Goal: Information Seeking & Learning: Check status

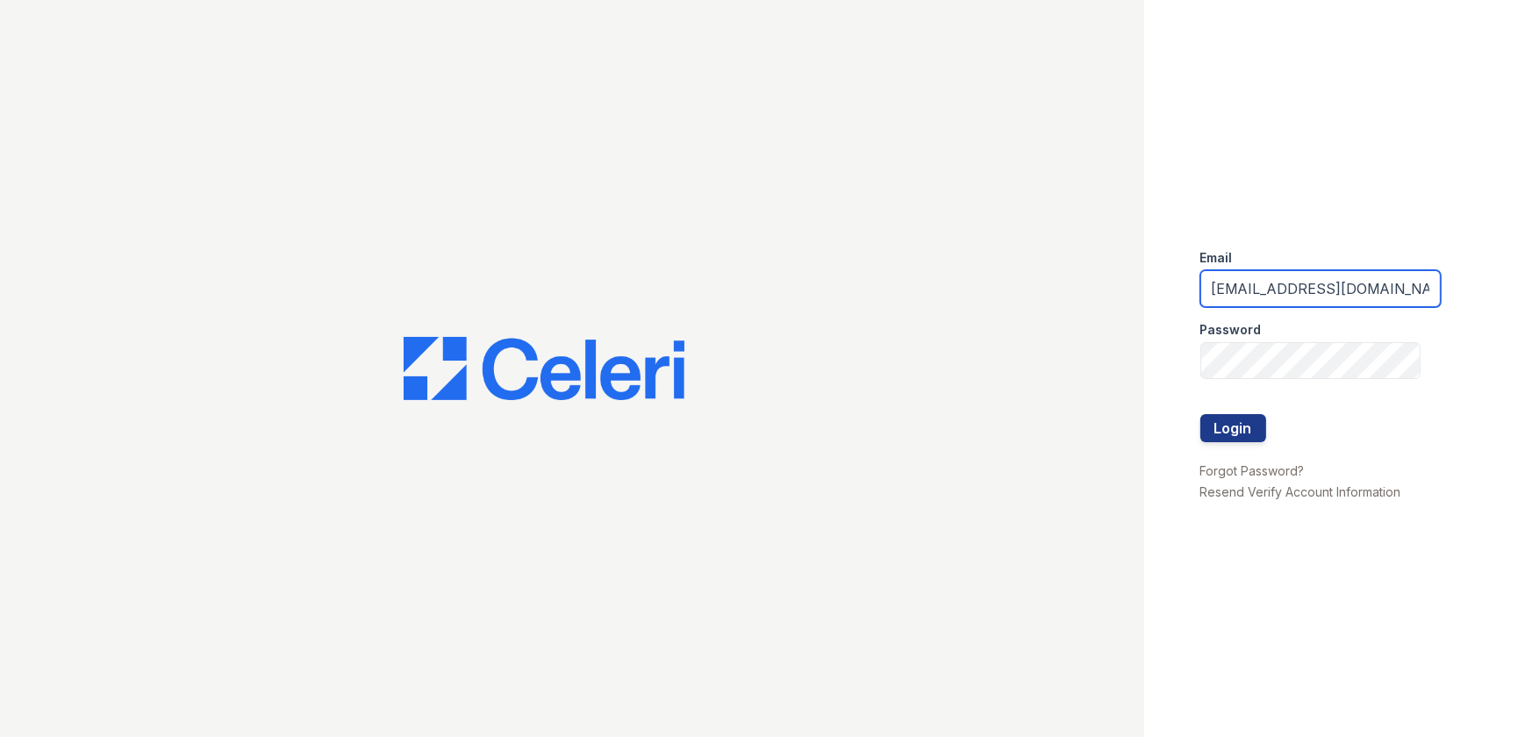
drag, startPoint x: 1367, startPoint y: 289, endPoint x: 855, endPoint y: 250, distance: 512.9
click at [855, 250] on div "Email [EMAIL_ADDRESS][DOMAIN_NAME] Password Login Forgot Password? Resend Verif…" at bounding box center [762, 368] width 1525 height 737
type input "[EMAIL_ADDRESS][DOMAIN_NAME]"
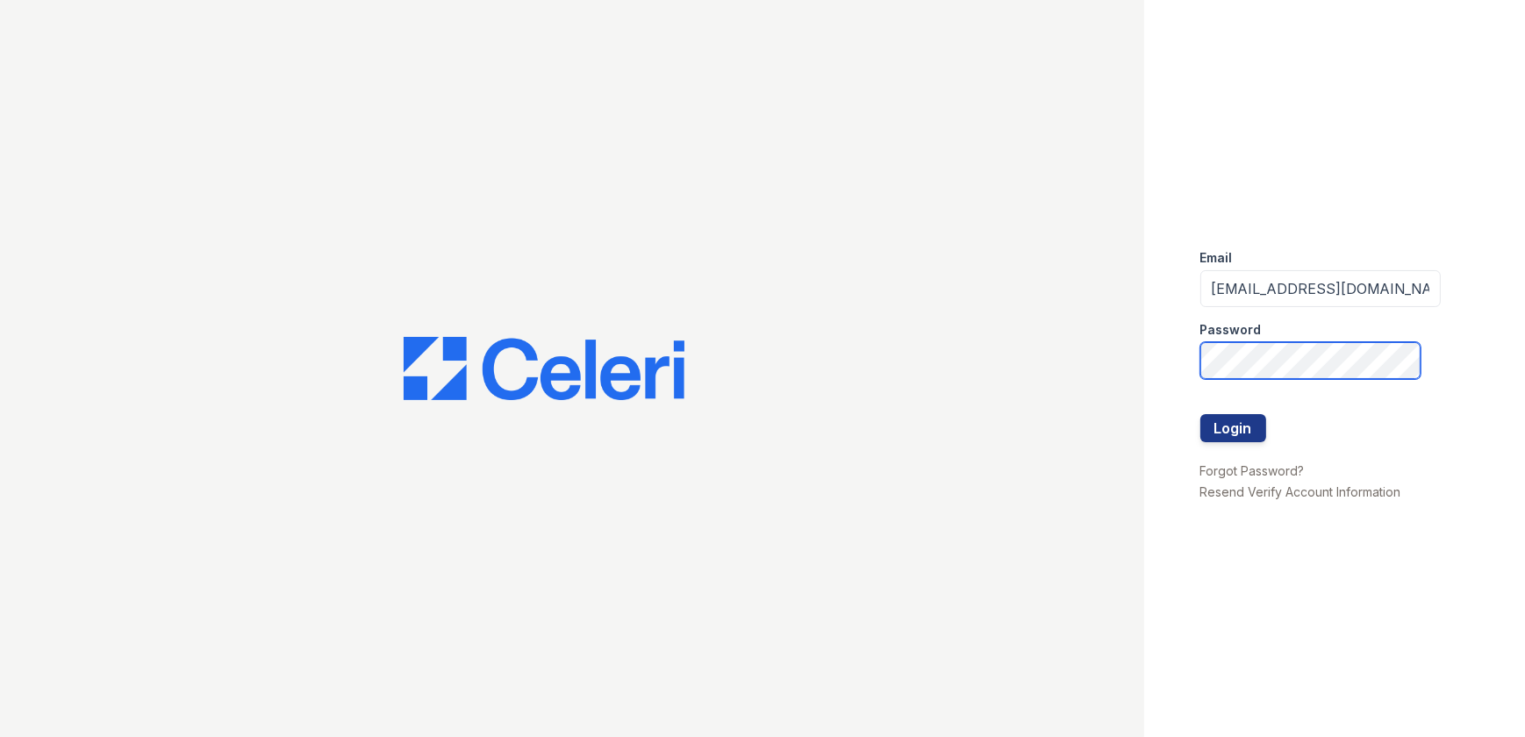
click at [1084, 374] on div "Email mflowers@trinity-pm.com Password Login Forgot Password? Resend Verify Acc…" at bounding box center [762, 368] width 1525 height 737
click at [1200, 414] on button "Login" at bounding box center [1233, 428] width 66 height 28
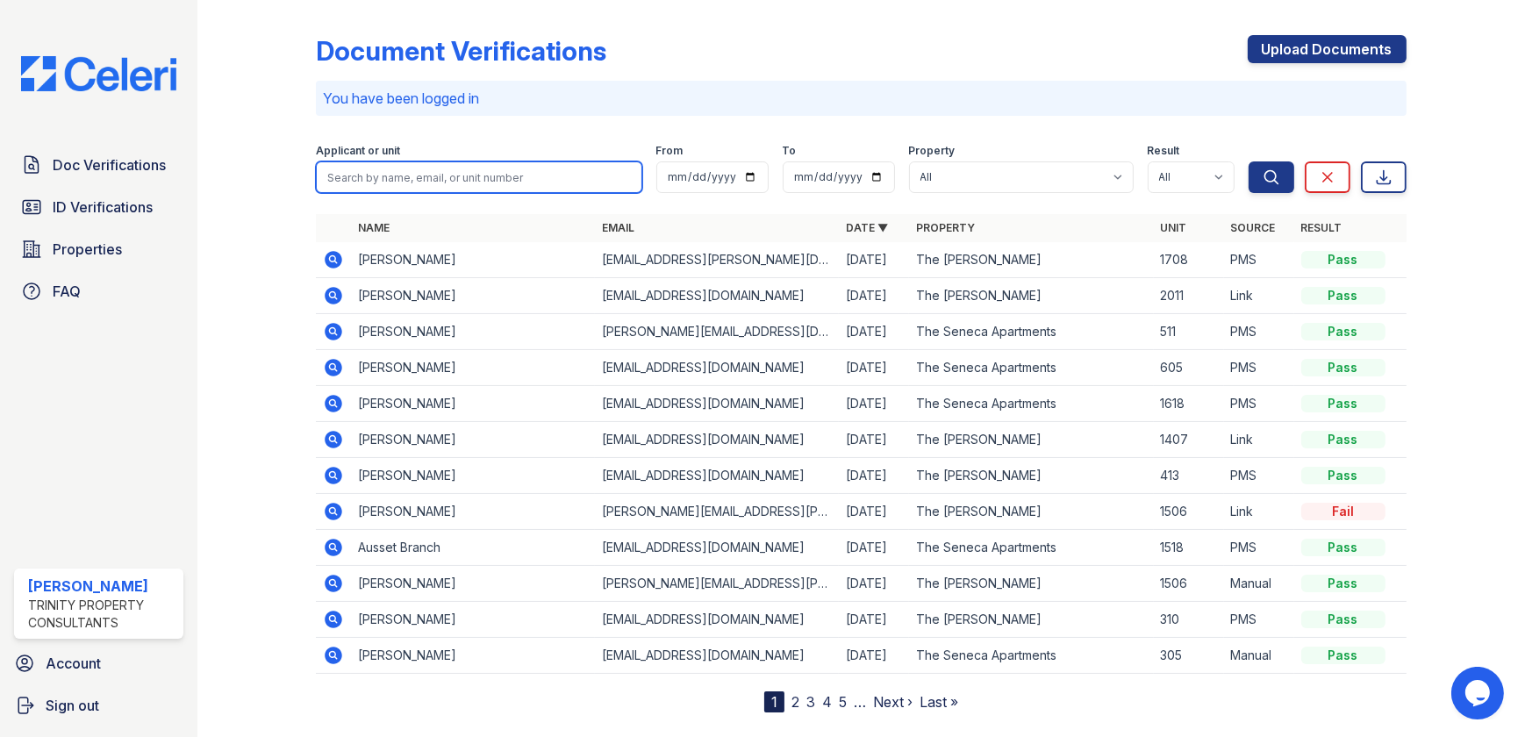
drag, startPoint x: 440, startPoint y: 182, endPoint x: 405, endPoint y: 176, distance: 34.8
click at [440, 182] on input "search" at bounding box center [478, 177] width 325 height 32
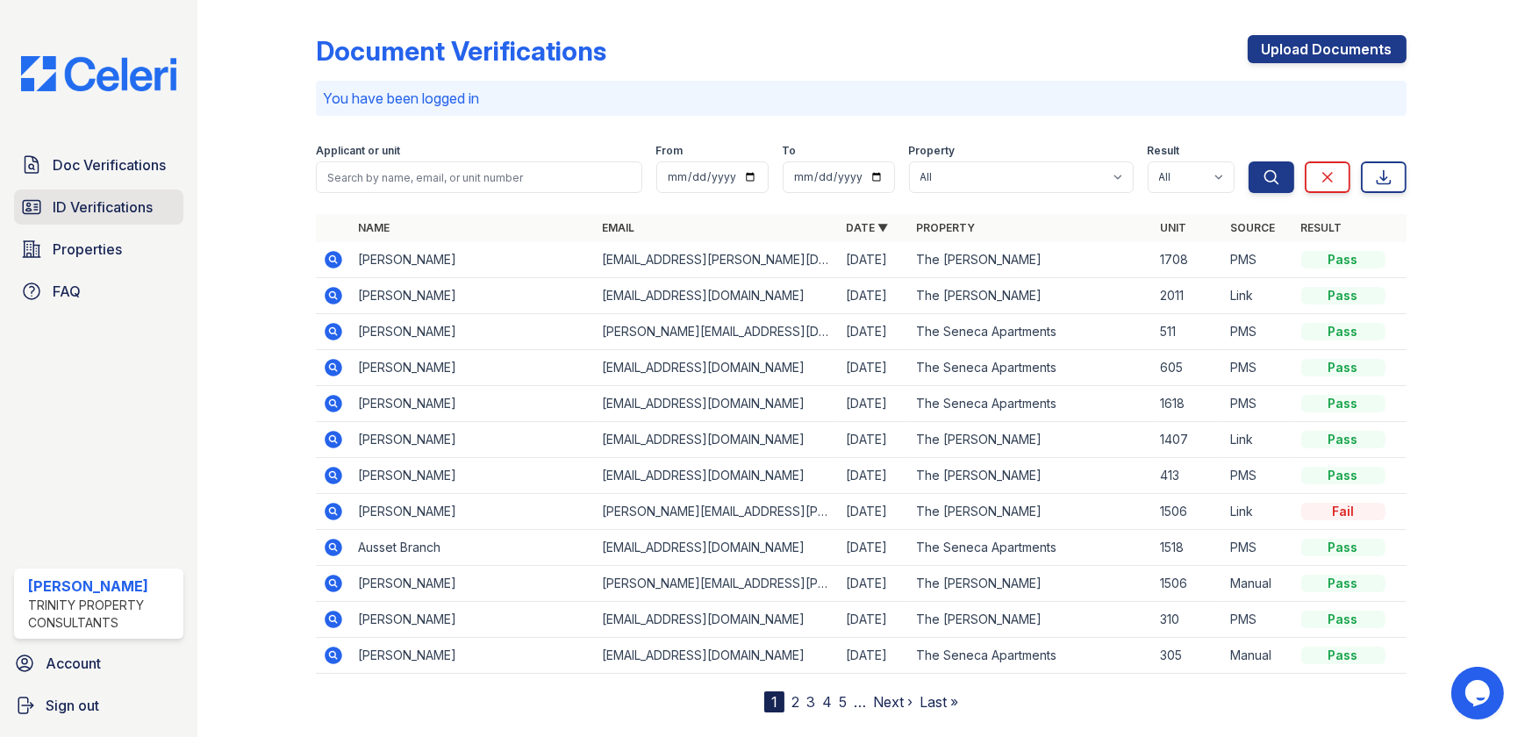
click at [77, 212] on span "ID Verifications" at bounding box center [103, 207] width 100 height 21
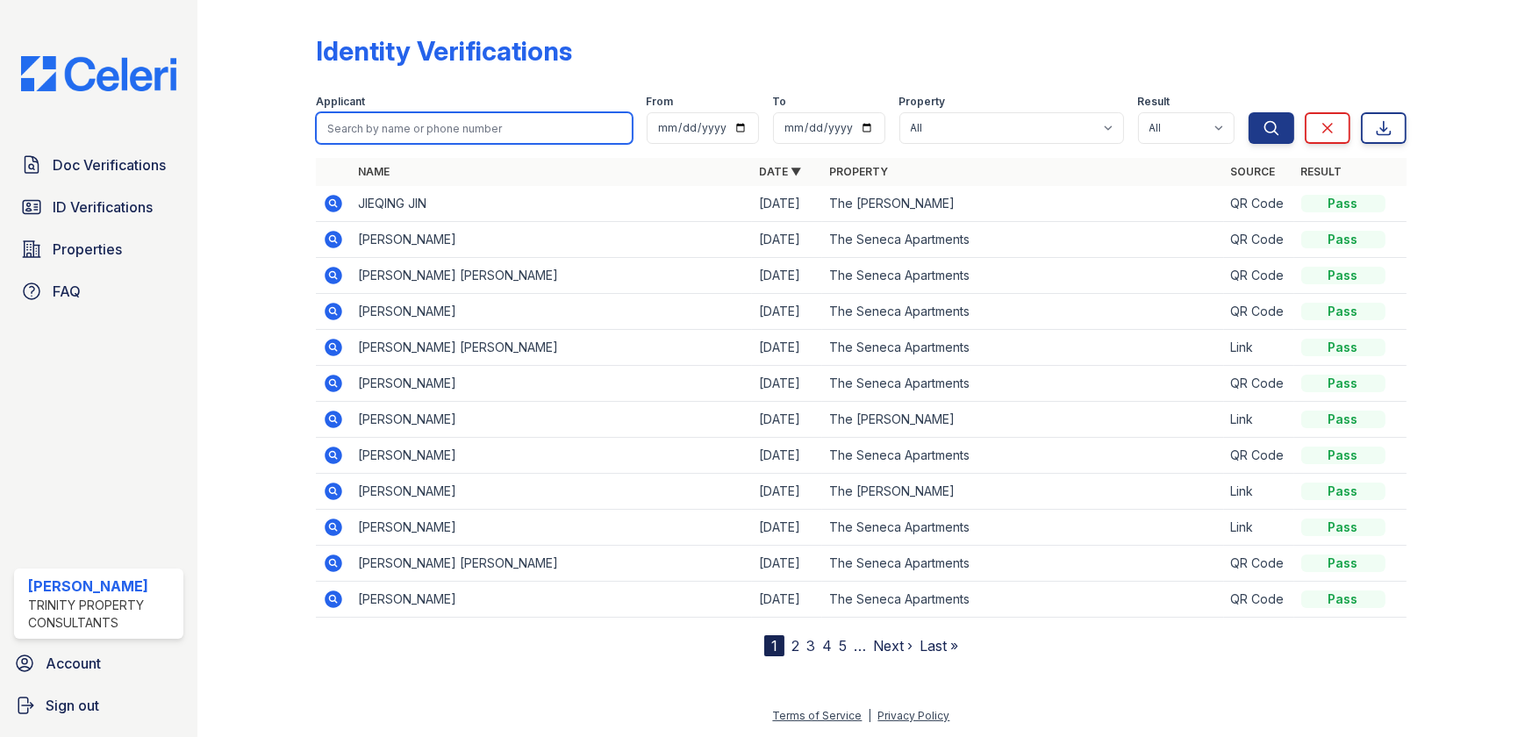
click at [411, 134] on input "search" at bounding box center [474, 128] width 316 height 32
type input "gairo"
click at [1248, 112] on button "Search" at bounding box center [1271, 128] width 46 height 32
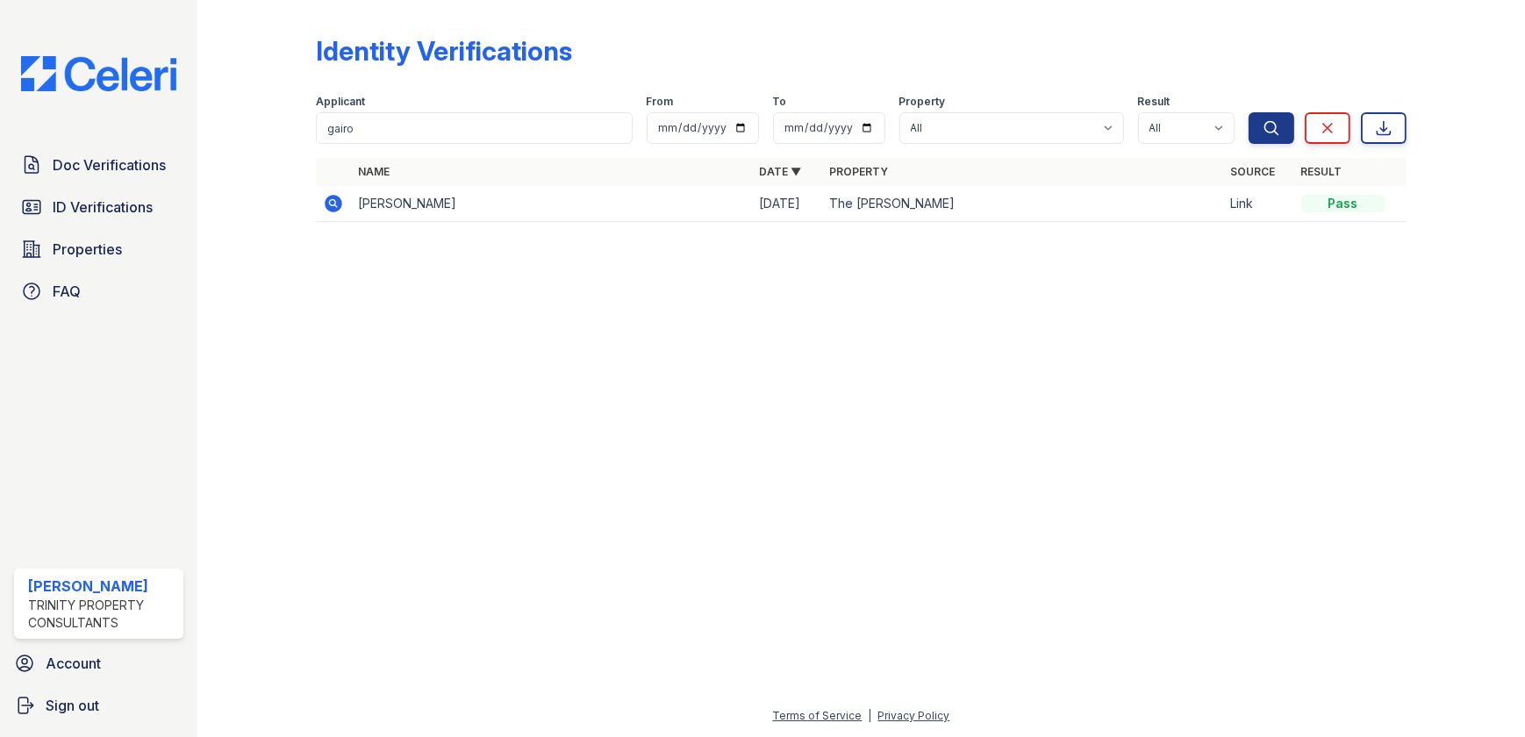
click at [325, 206] on td at bounding box center [333, 204] width 35 height 36
click at [330, 206] on icon at bounding box center [334, 204] width 18 height 18
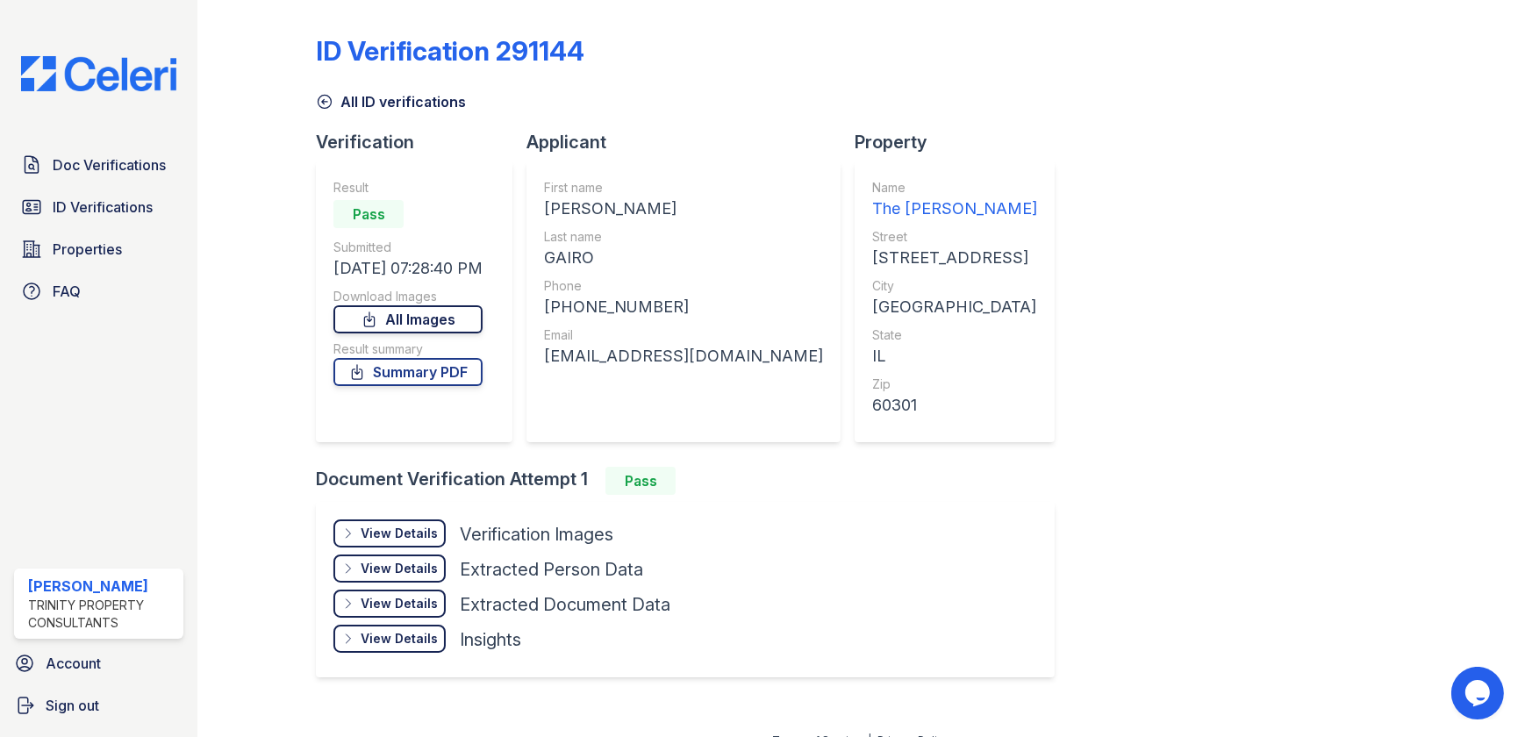
click at [397, 325] on link "All Images" at bounding box center [407, 319] width 149 height 28
drag, startPoint x: 61, startPoint y: 203, endPoint x: 85, endPoint y: 179, distance: 33.5
click at [61, 203] on span "ID Verifications" at bounding box center [103, 207] width 100 height 21
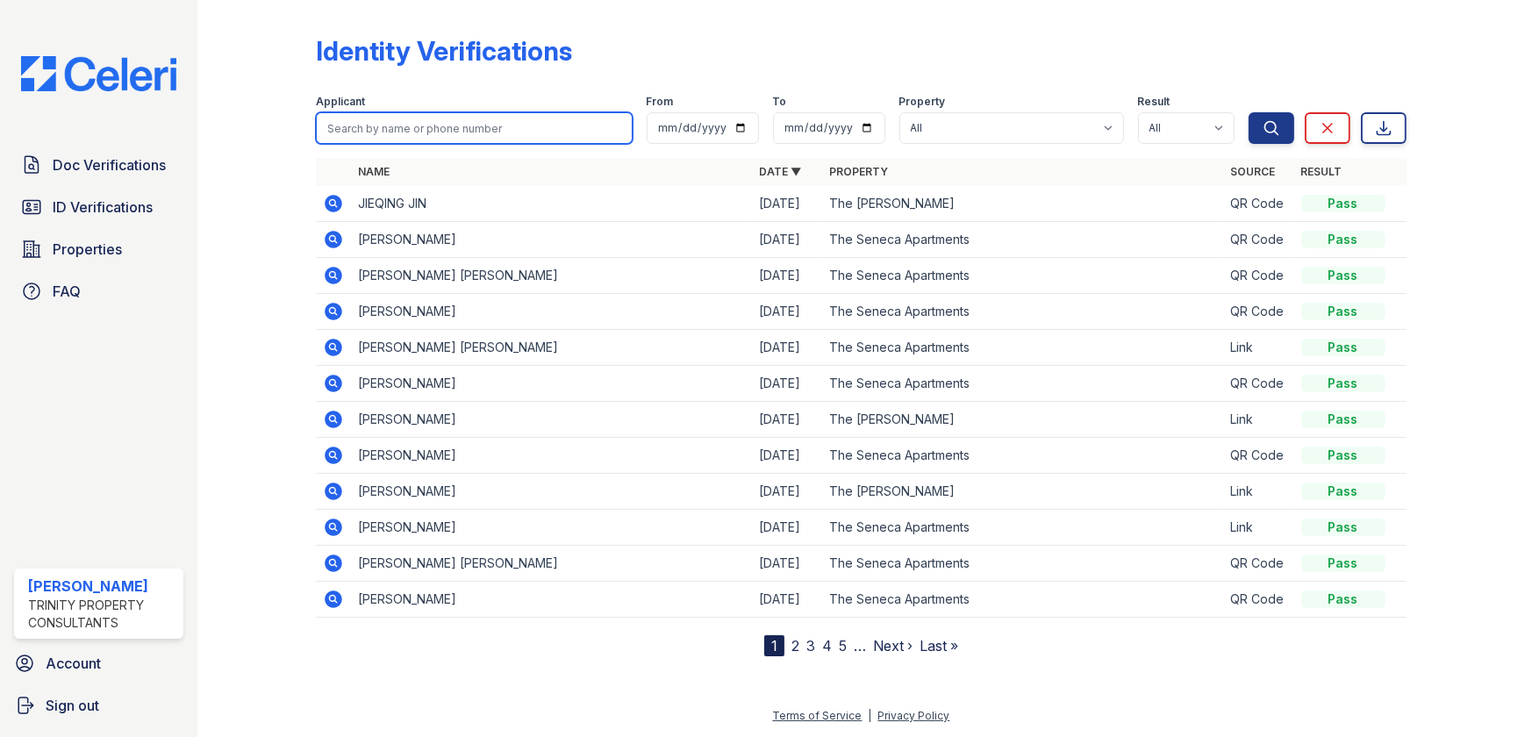
drag, startPoint x: 376, startPoint y: 123, endPoint x: 392, endPoint y: 103, distance: 25.6
click at [377, 123] on input "search" at bounding box center [474, 128] width 316 height 32
type input "nella"
click at [1248, 112] on button "Search" at bounding box center [1271, 128] width 46 height 32
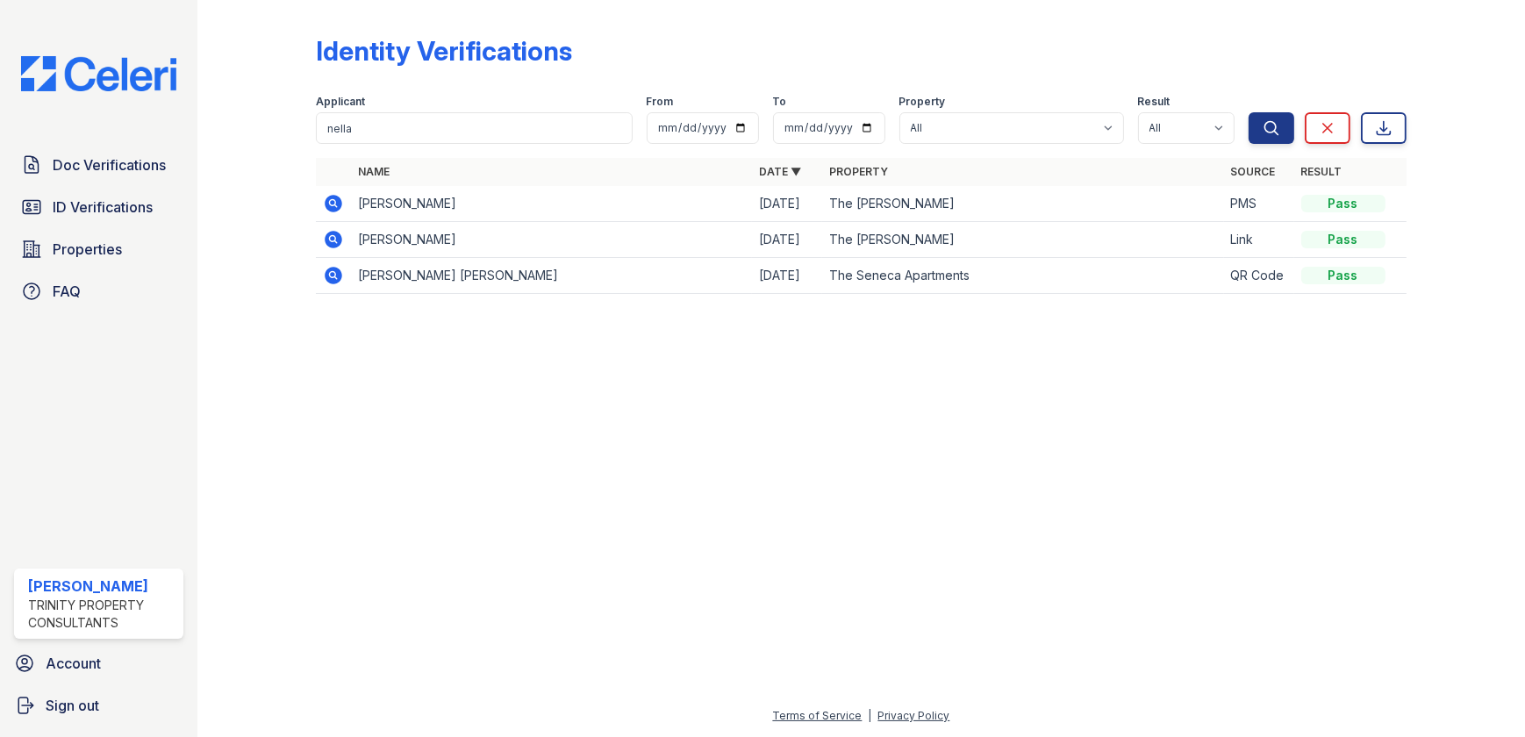
click at [333, 203] on icon at bounding box center [333, 202] width 4 height 4
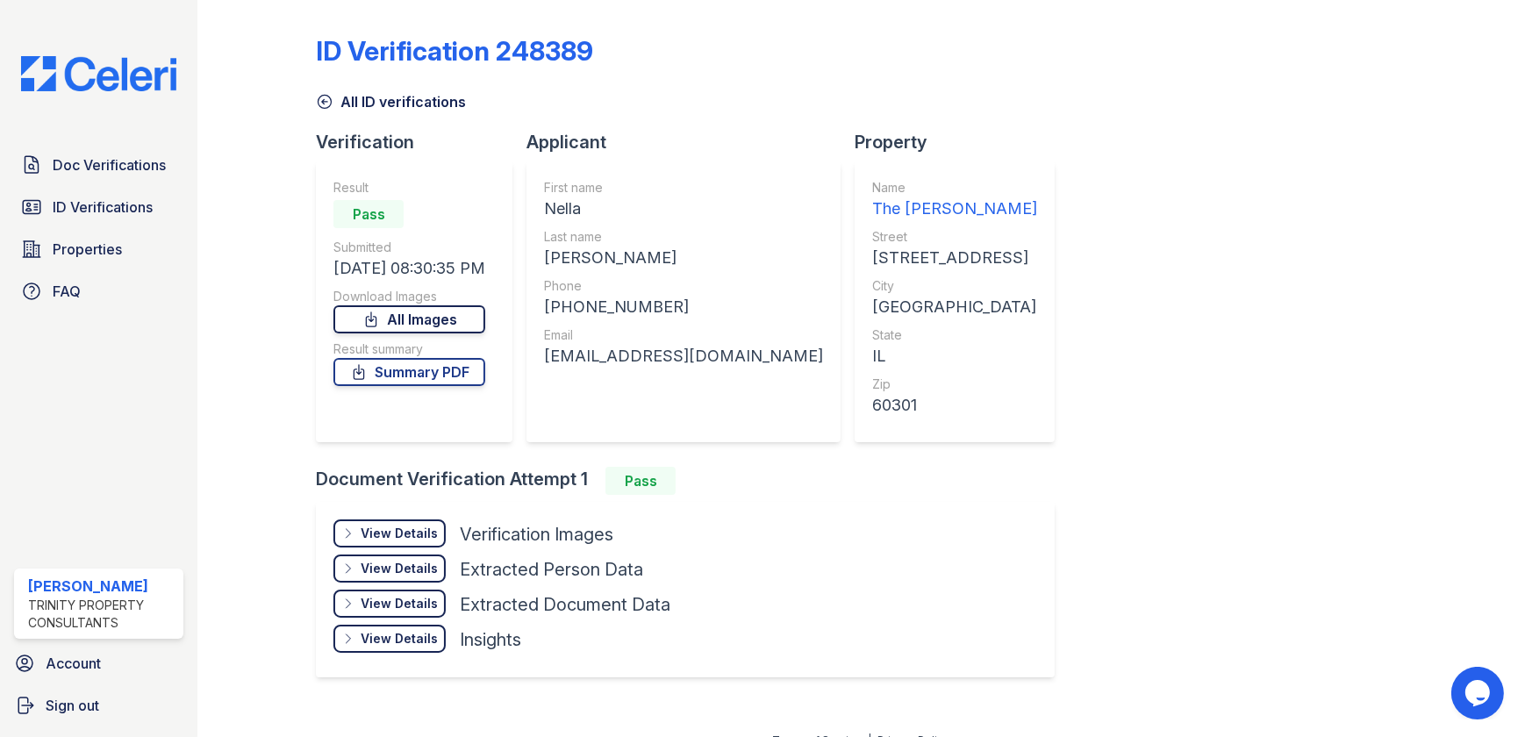
click at [440, 323] on link "All Images" at bounding box center [409, 319] width 152 height 28
click at [58, 207] on span "ID Verifications" at bounding box center [103, 207] width 100 height 21
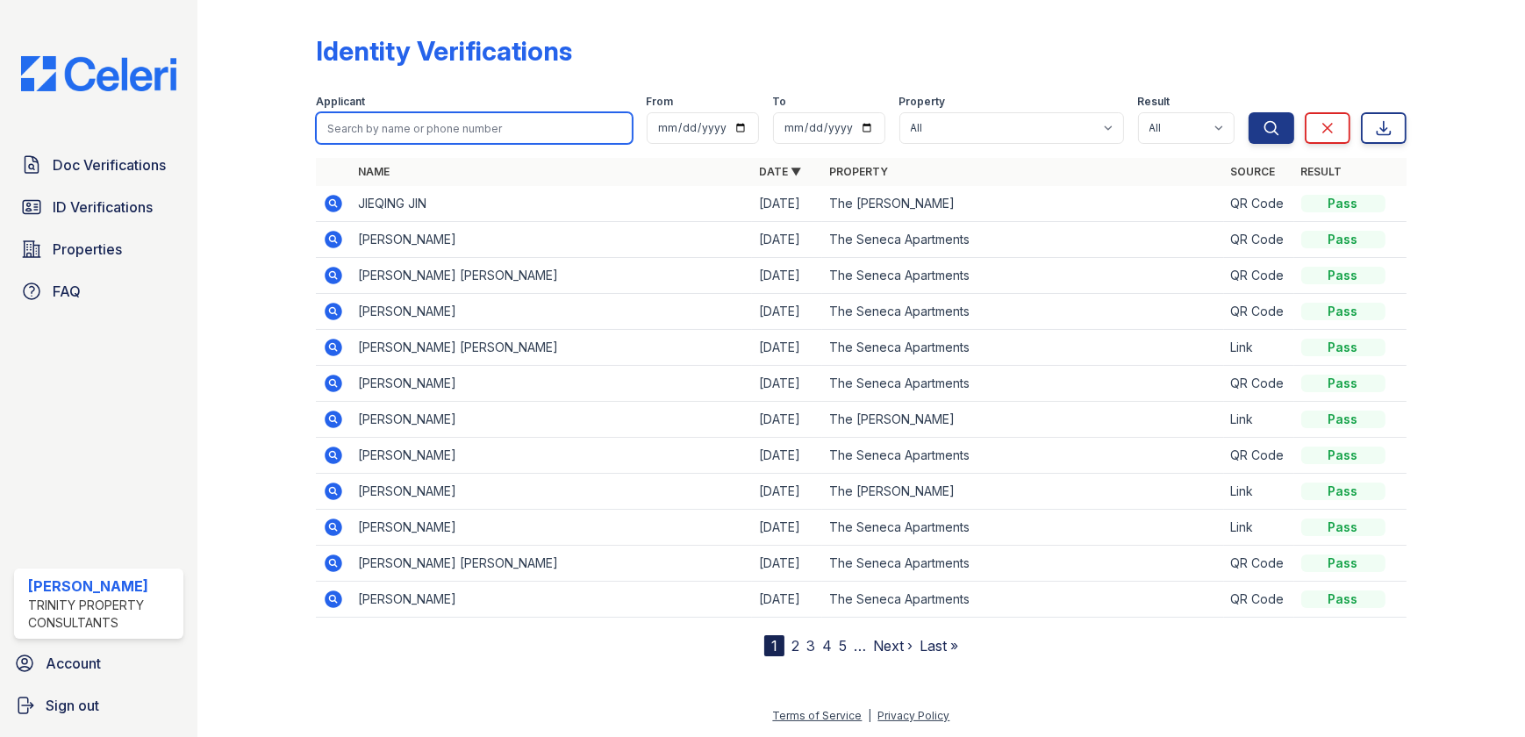
click at [428, 130] on input "search" at bounding box center [474, 128] width 316 height 32
type input "caster"
click at [1248, 112] on button "Search" at bounding box center [1271, 128] width 46 height 32
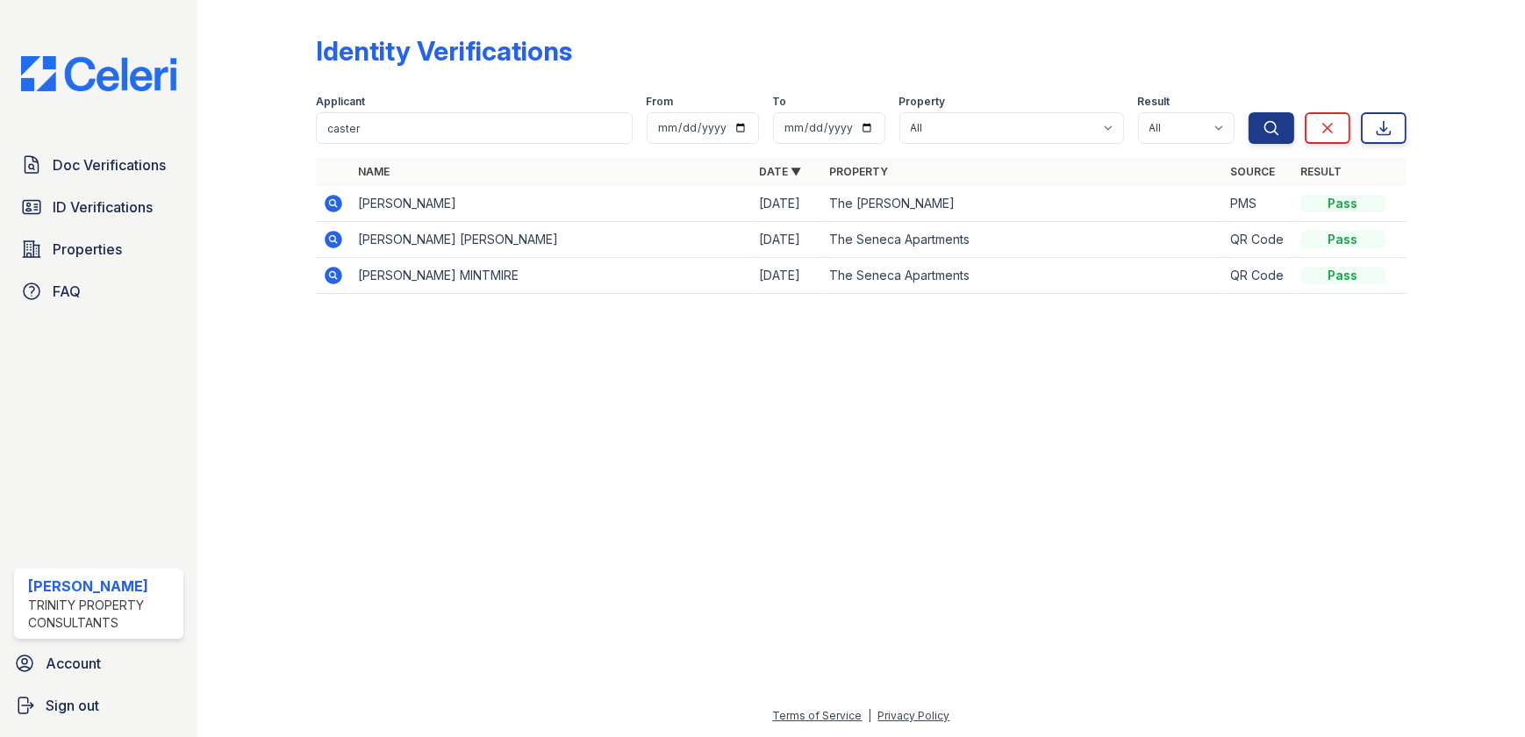
click at [326, 204] on icon at bounding box center [334, 204] width 18 height 18
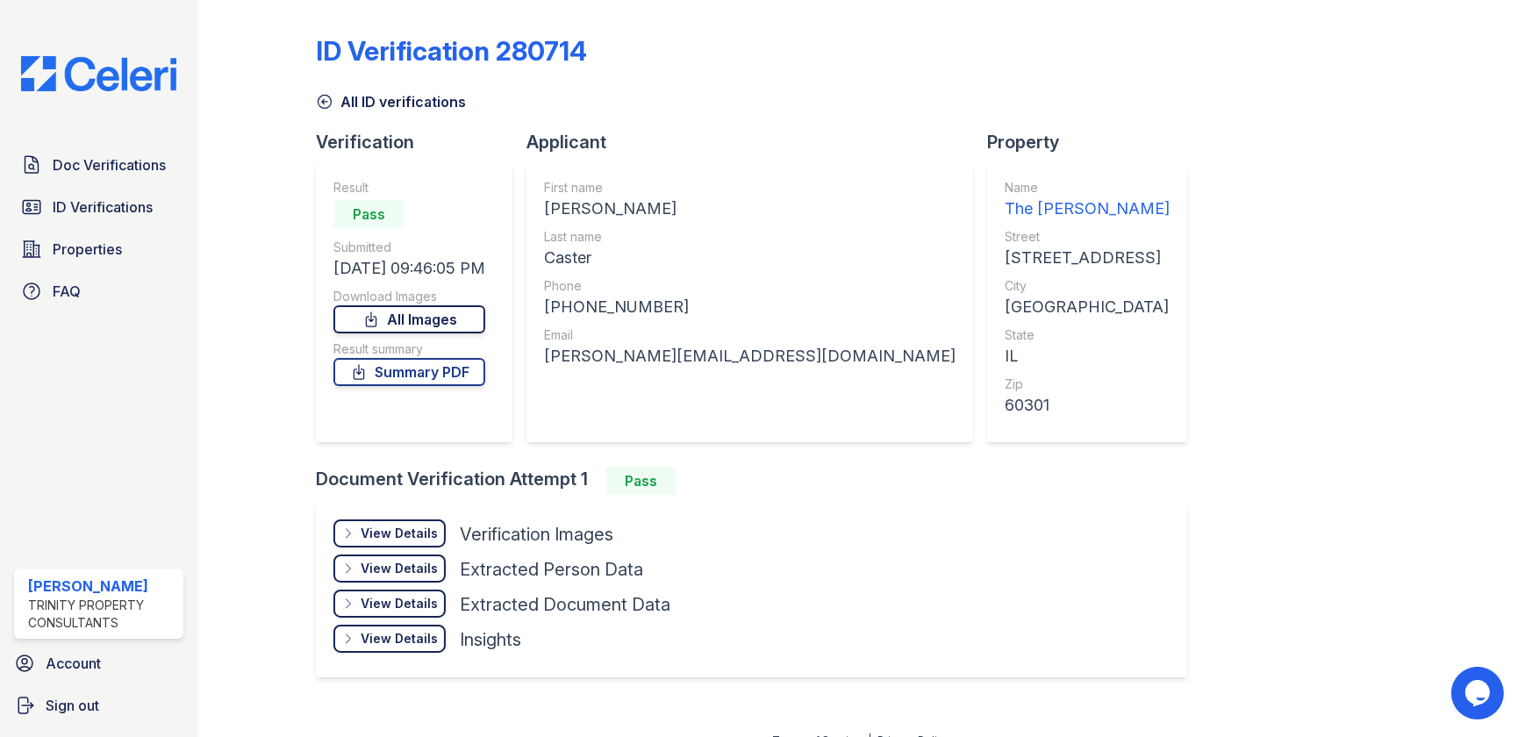
click at [410, 323] on link "All Images" at bounding box center [409, 319] width 152 height 28
click at [323, 103] on icon at bounding box center [324, 102] width 13 height 13
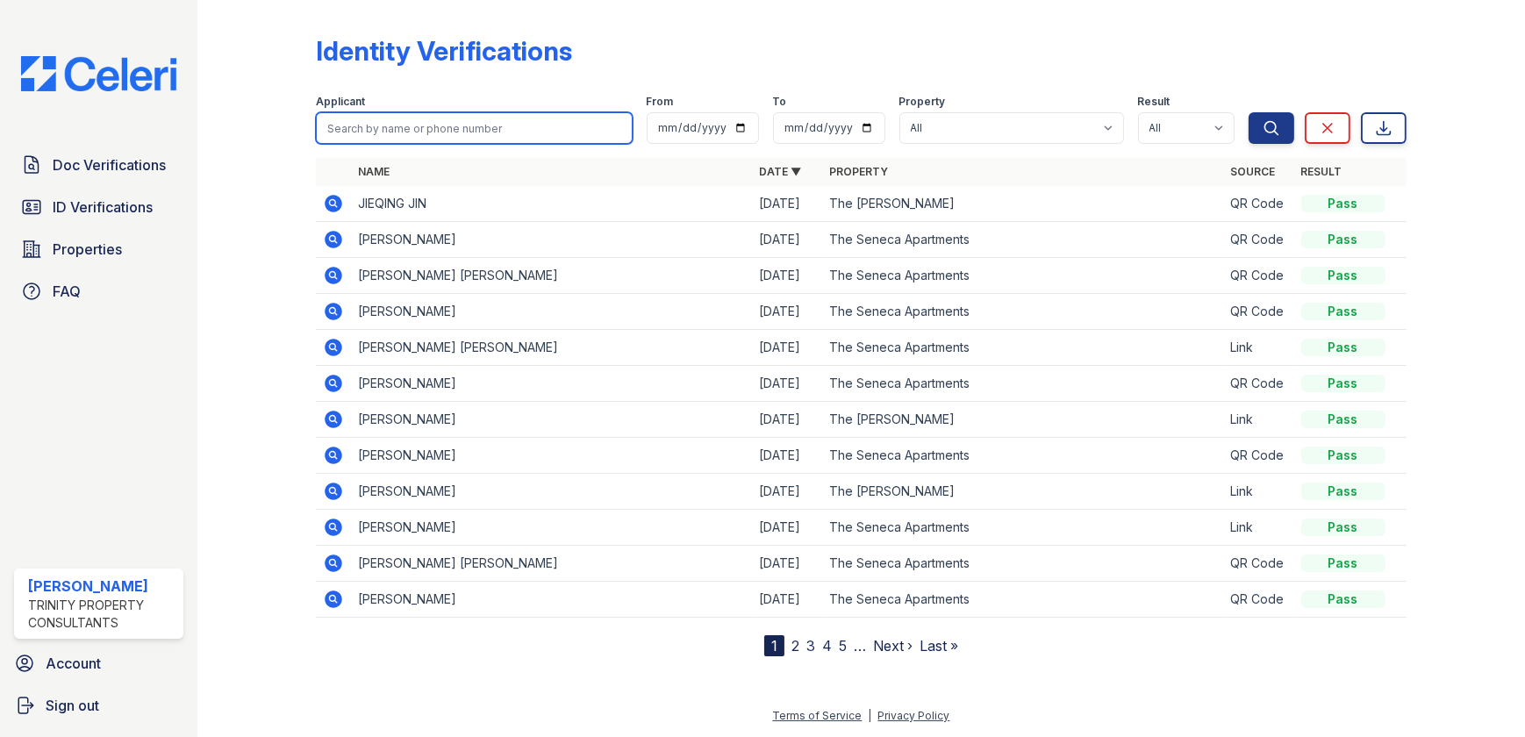
click at [411, 133] on input "search" at bounding box center [474, 128] width 316 height 32
type input "kaleel"
click at [1248, 112] on button "Search" at bounding box center [1271, 128] width 46 height 32
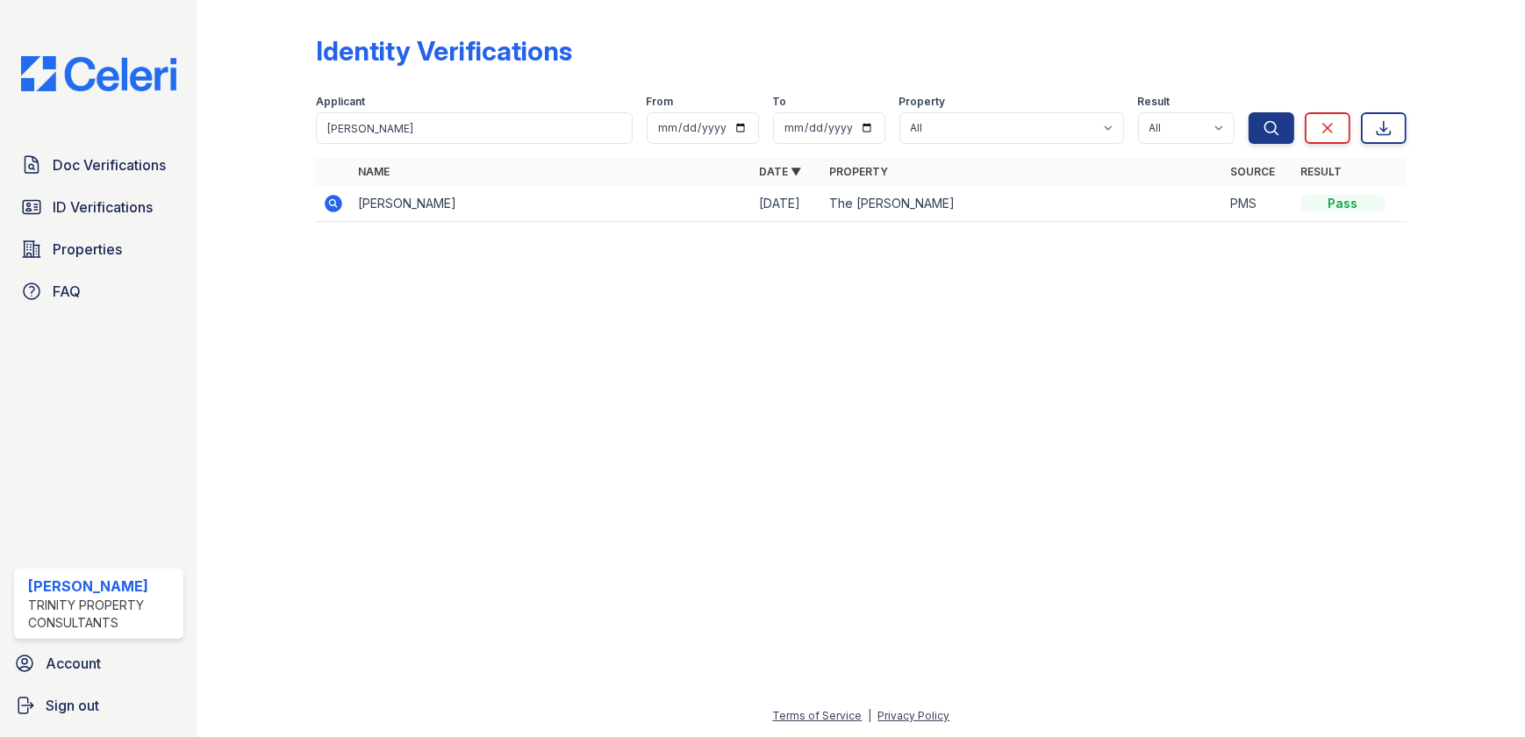
click at [328, 207] on icon at bounding box center [334, 204] width 18 height 18
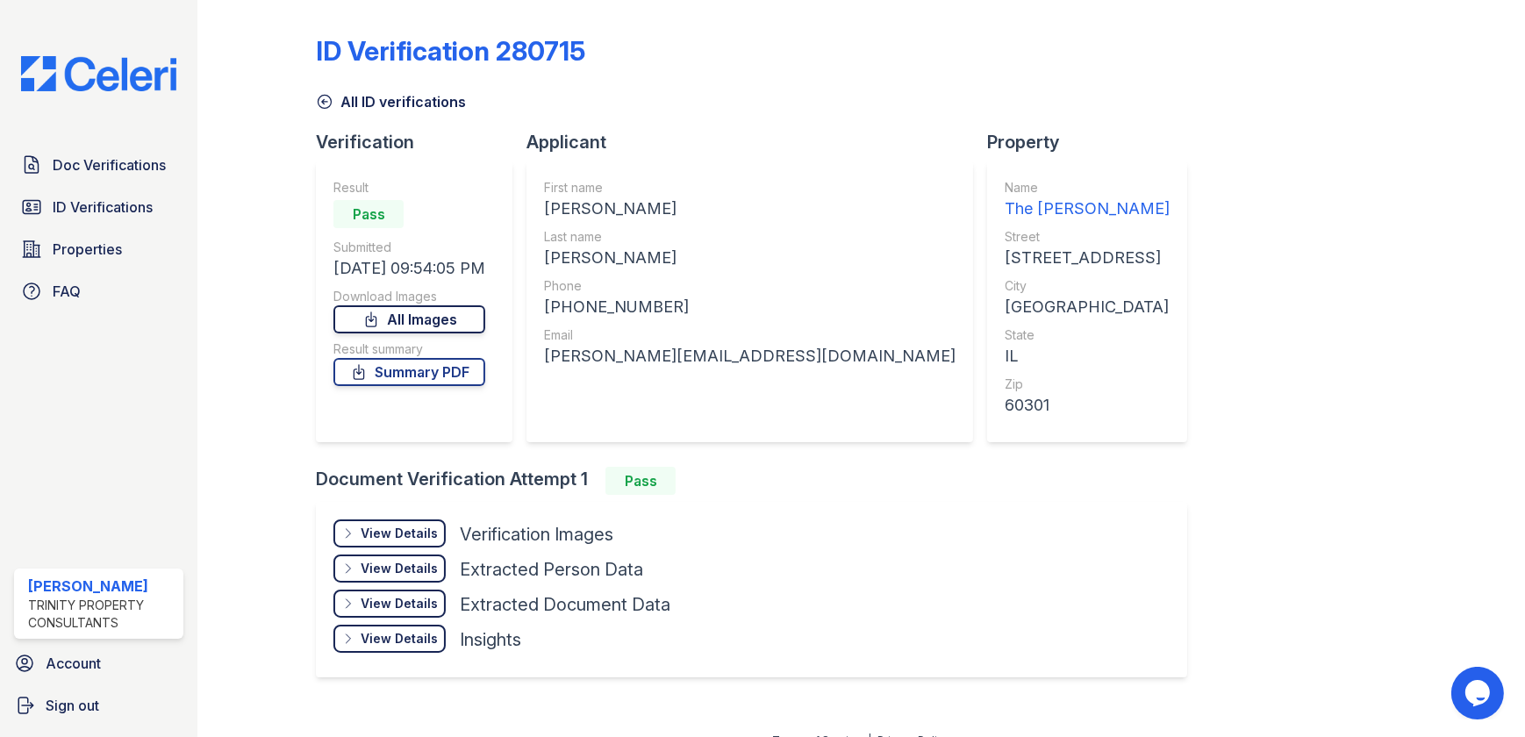
click at [404, 326] on link "All Images" at bounding box center [409, 319] width 152 height 28
drag, startPoint x: 74, startPoint y: 211, endPoint x: 88, endPoint y: 190, distance: 25.3
click at [74, 211] on span "ID Verifications" at bounding box center [103, 207] width 100 height 21
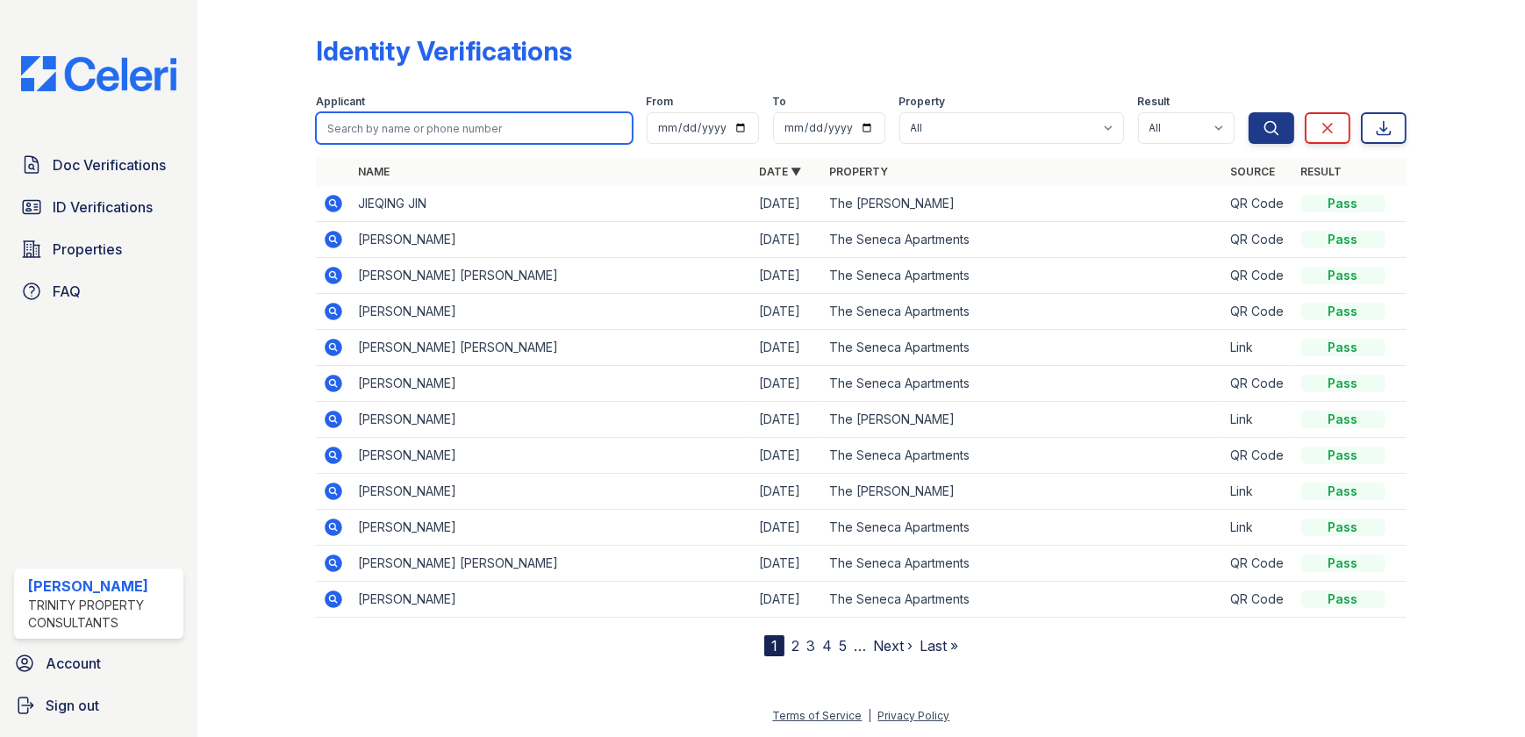
click at [433, 140] on input "search" at bounding box center [474, 128] width 316 height 32
type input "molina"
click at [1248, 112] on button "Search" at bounding box center [1271, 128] width 46 height 32
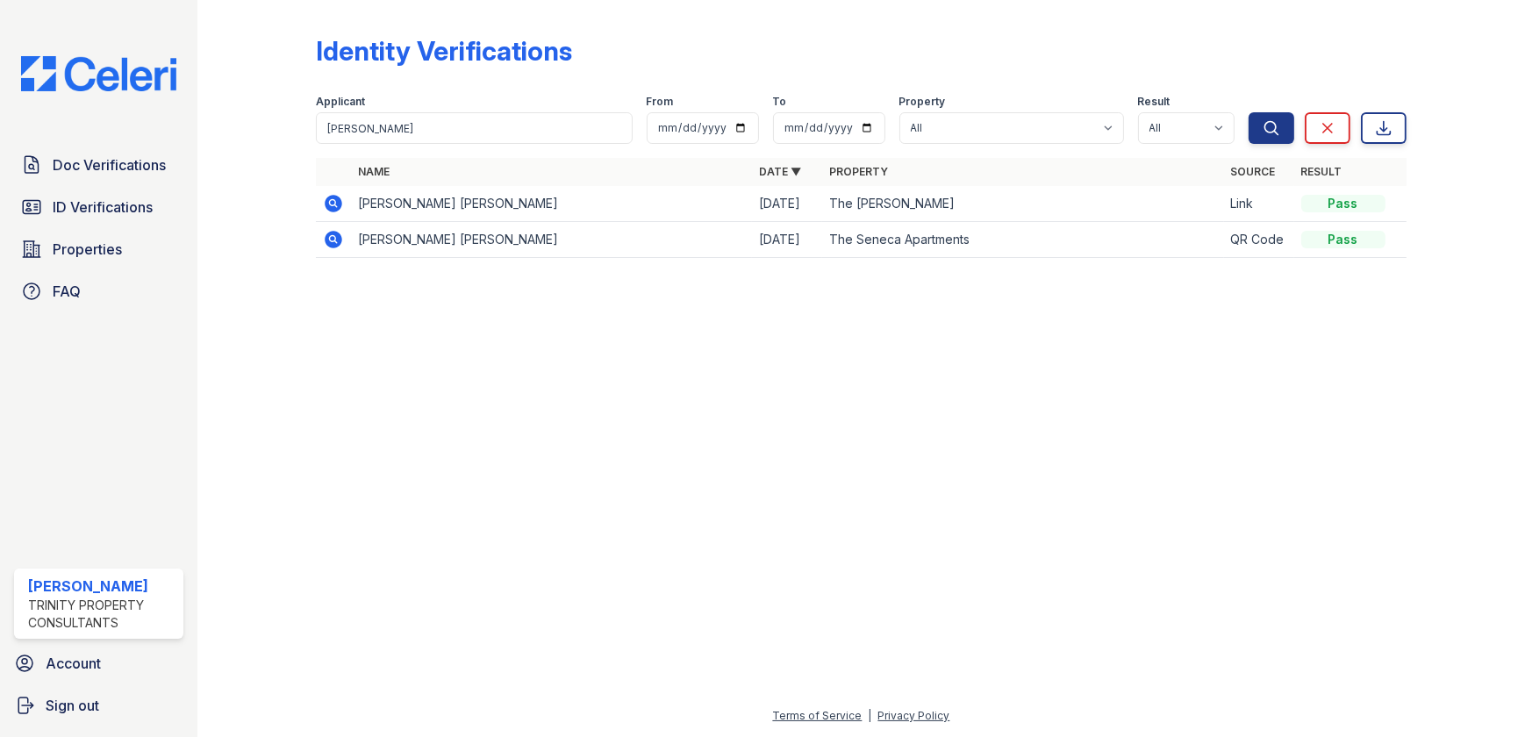
click at [332, 206] on icon at bounding box center [334, 204] width 18 height 18
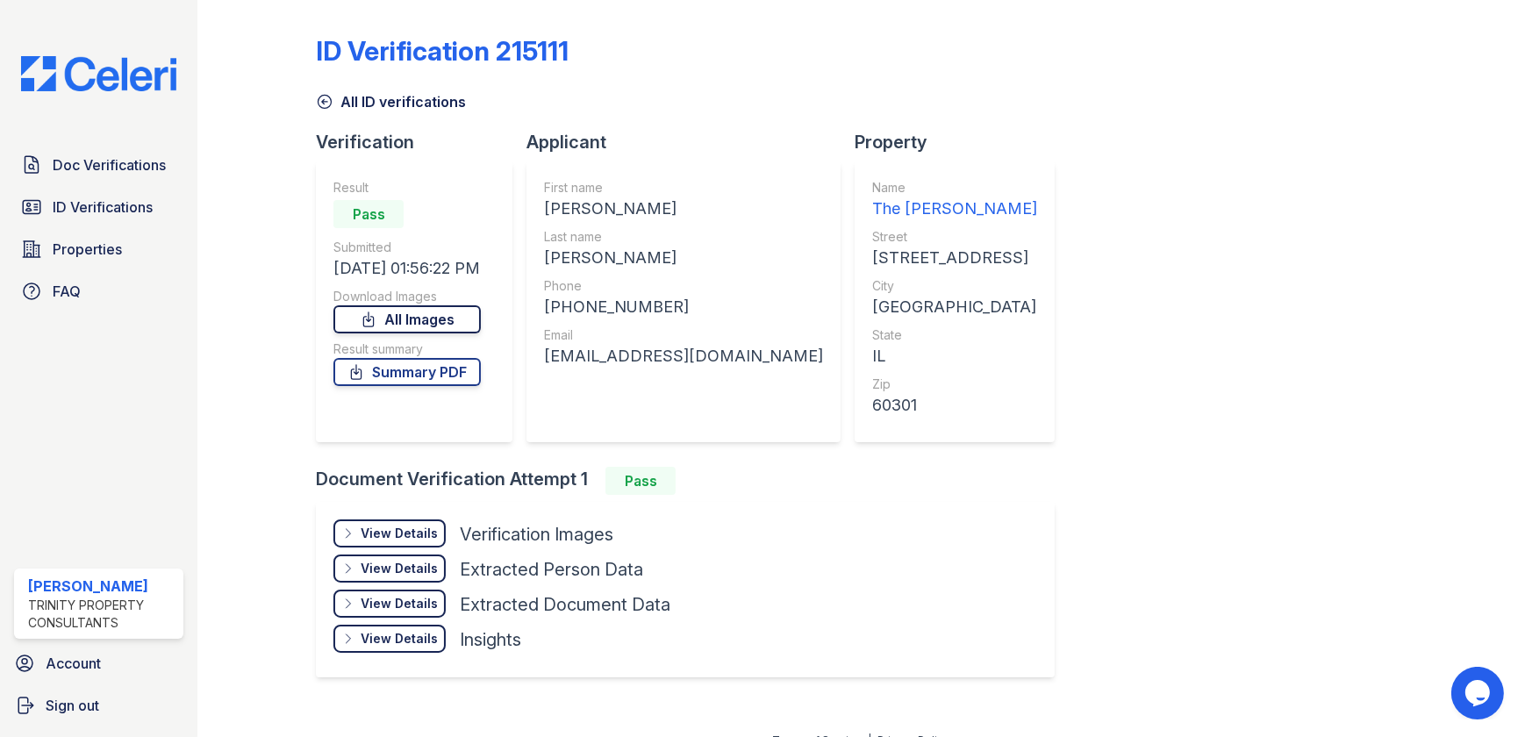
click at [413, 317] on link "All Images" at bounding box center [406, 319] width 147 height 28
click at [316, 99] on icon at bounding box center [325, 102] width 18 height 18
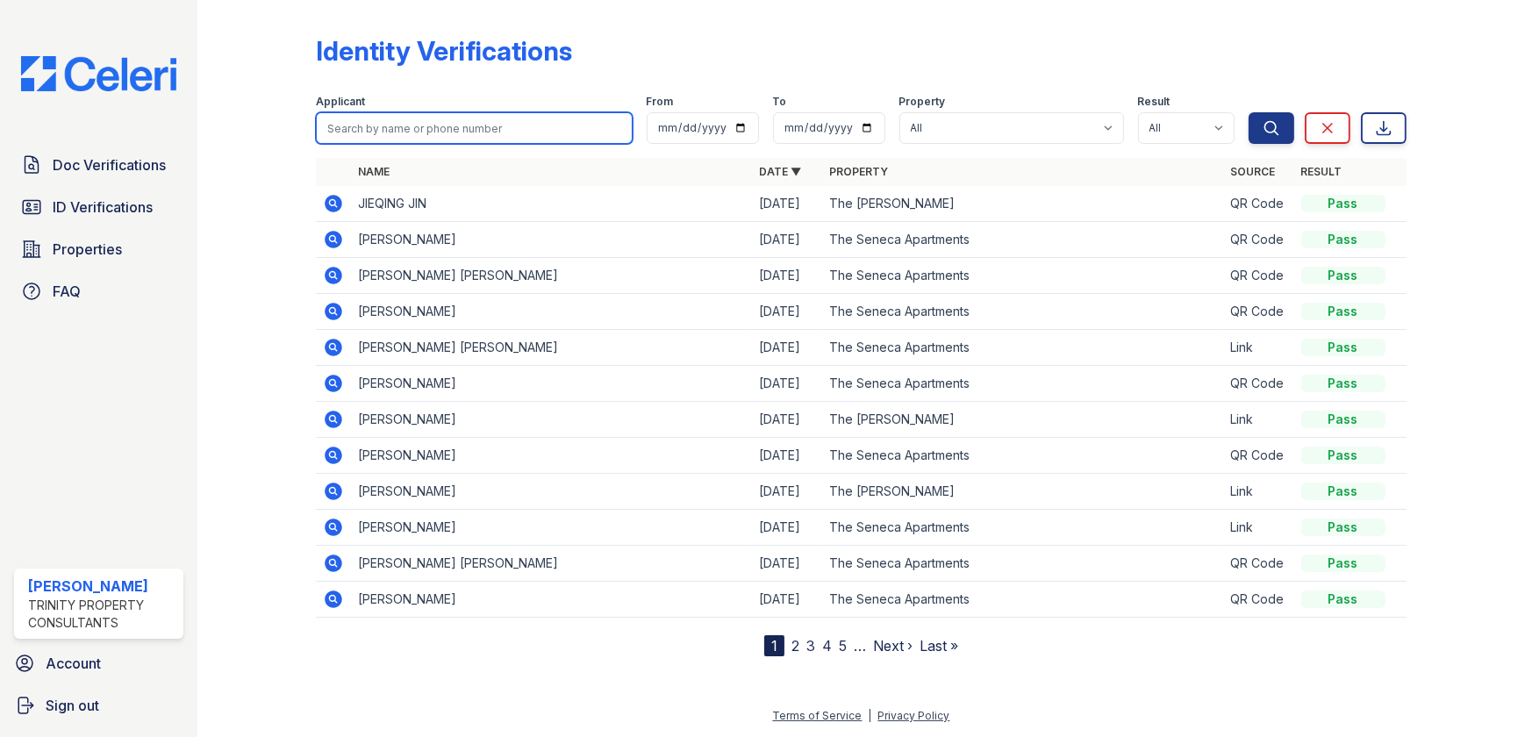
click at [403, 129] on input "search" at bounding box center [474, 128] width 316 height 32
type input "gustavo"
click at [1248, 112] on button "Search" at bounding box center [1271, 128] width 46 height 32
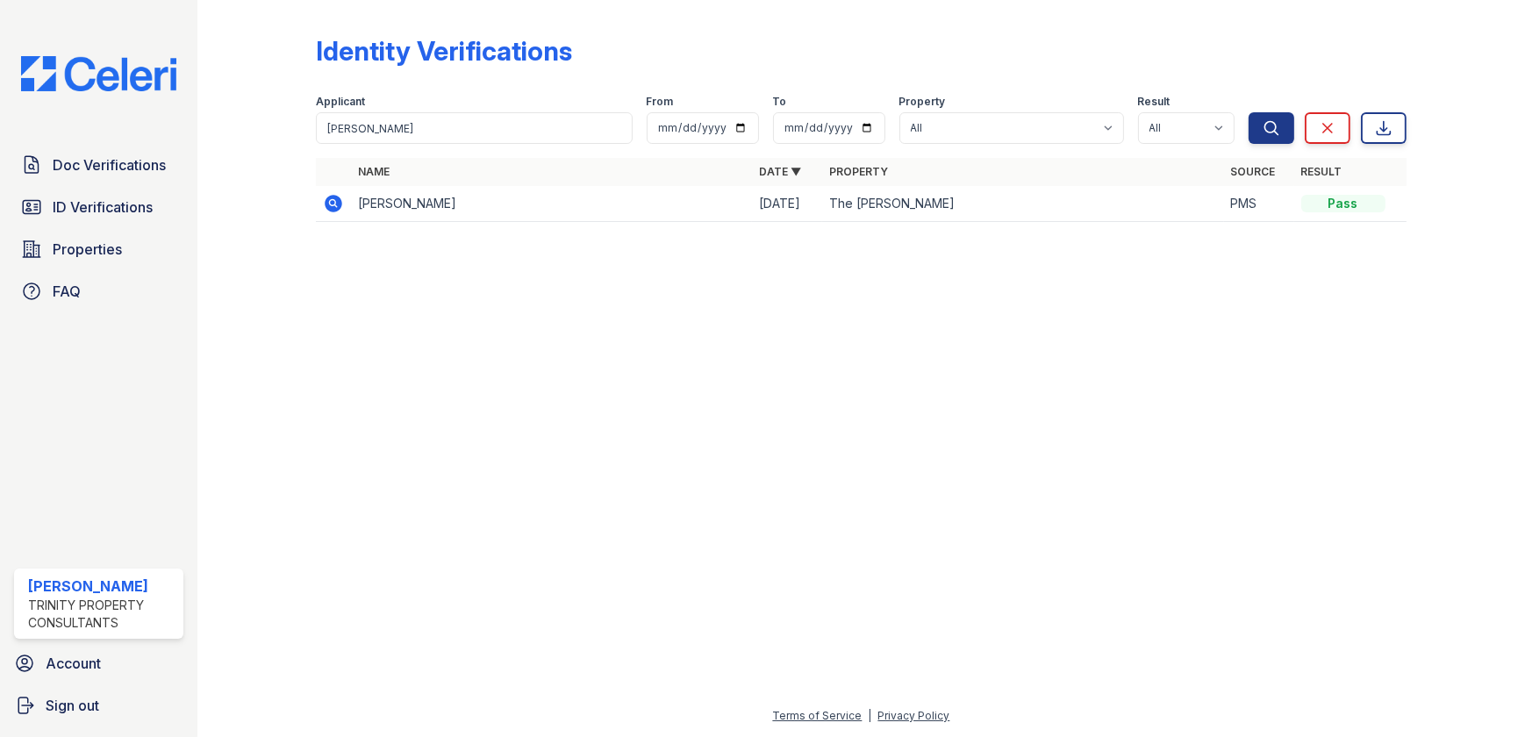
click at [329, 204] on icon at bounding box center [334, 204] width 18 height 18
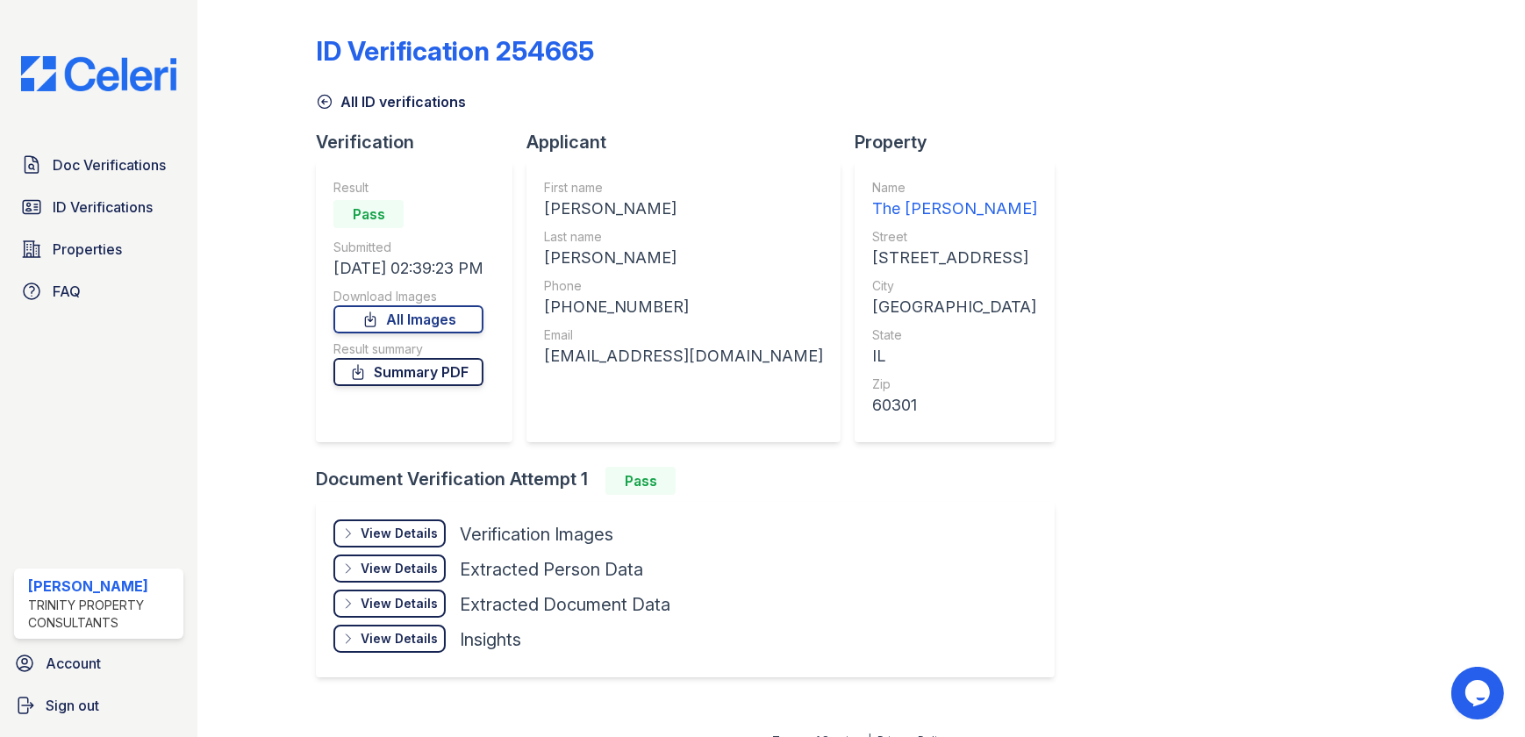
click at [446, 367] on link "Summary PDF" at bounding box center [408, 372] width 150 height 28
click at [438, 329] on link "All Images" at bounding box center [408, 319] width 150 height 28
click at [326, 105] on icon at bounding box center [325, 102] width 18 height 18
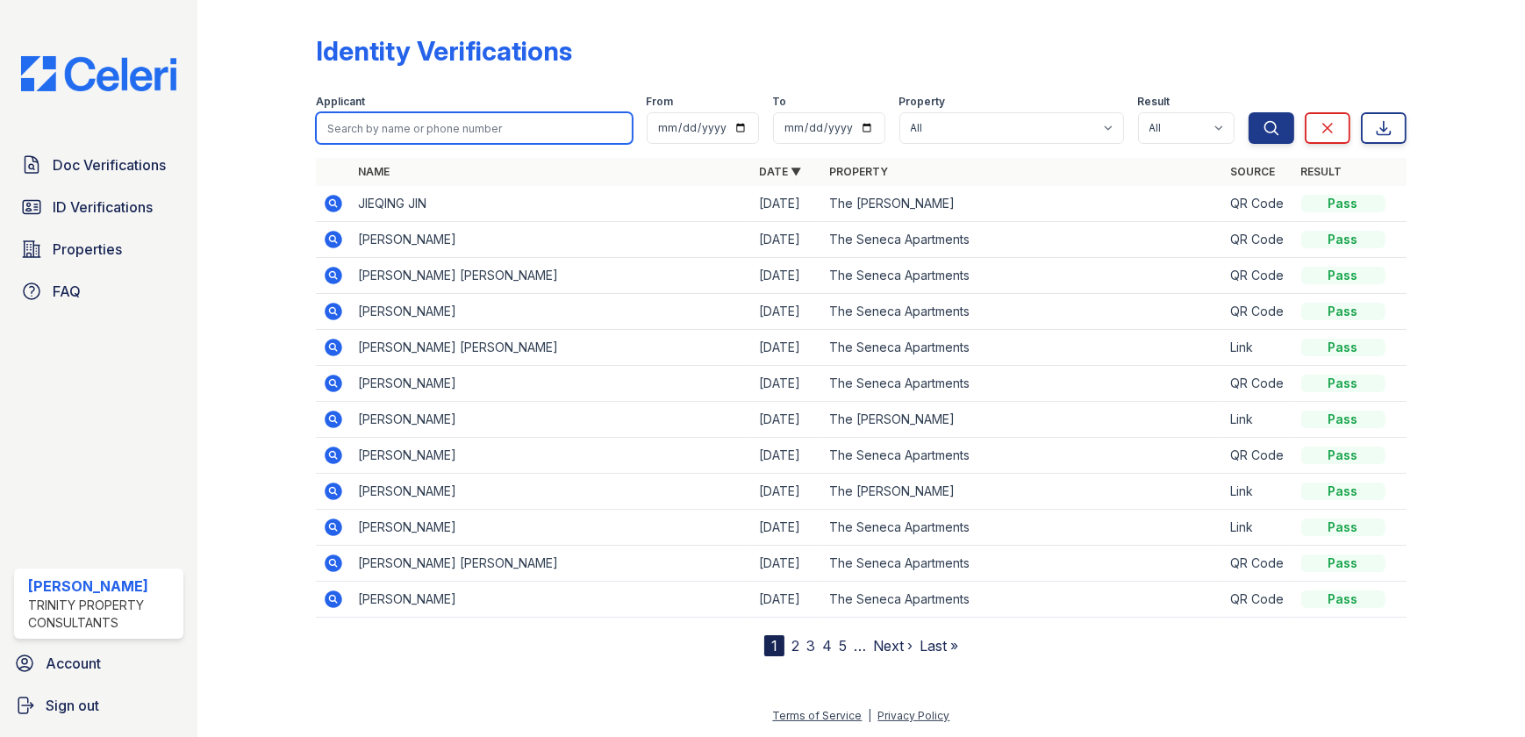
drag, startPoint x: 333, startPoint y: 128, endPoint x: 325, endPoint y: 123, distance: 10.2
click at [333, 128] on input "search" at bounding box center [474, 128] width 316 height 32
type input "edward"
click at [1248, 112] on button "Search" at bounding box center [1271, 128] width 46 height 32
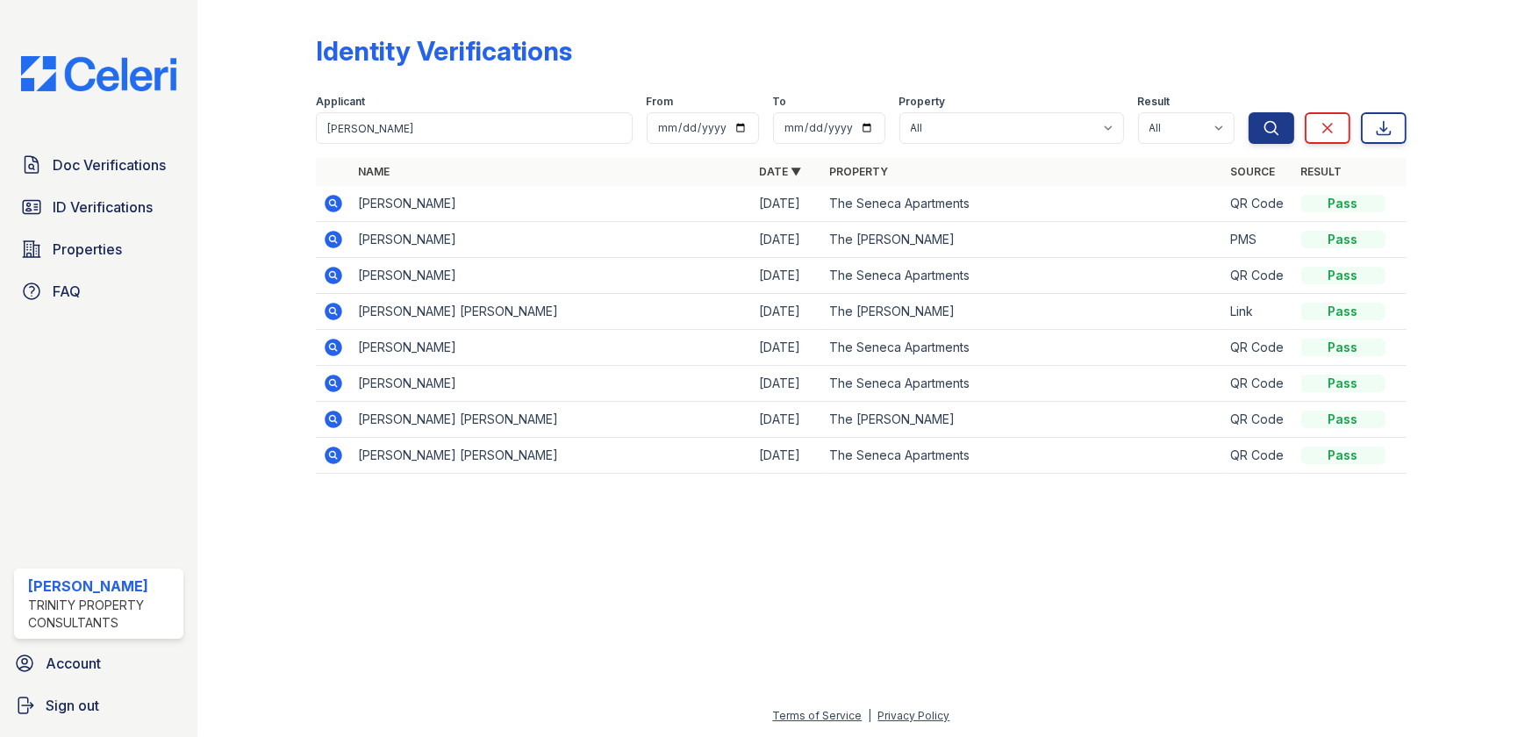
click at [330, 240] on icon at bounding box center [333, 239] width 21 height 21
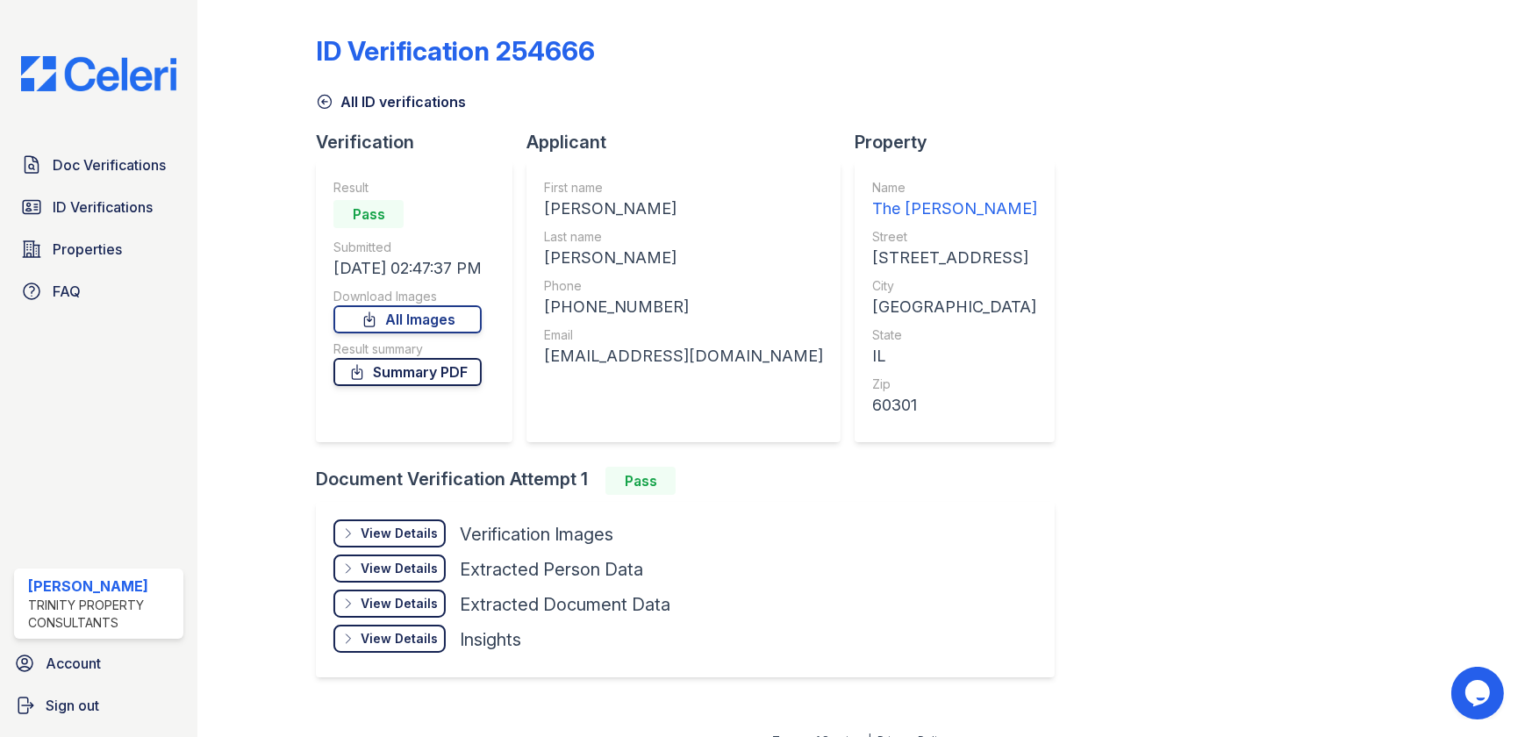
click at [448, 376] on link "Summary PDF" at bounding box center [407, 372] width 148 height 28
click at [456, 328] on link "All Images" at bounding box center [407, 319] width 148 height 28
drag, startPoint x: 456, startPoint y: 328, endPoint x: 484, endPoint y: 320, distance: 29.2
click at [456, 328] on link "All Images" at bounding box center [407, 319] width 148 height 28
